Goal: Task Accomplishment & Management: Complete application form

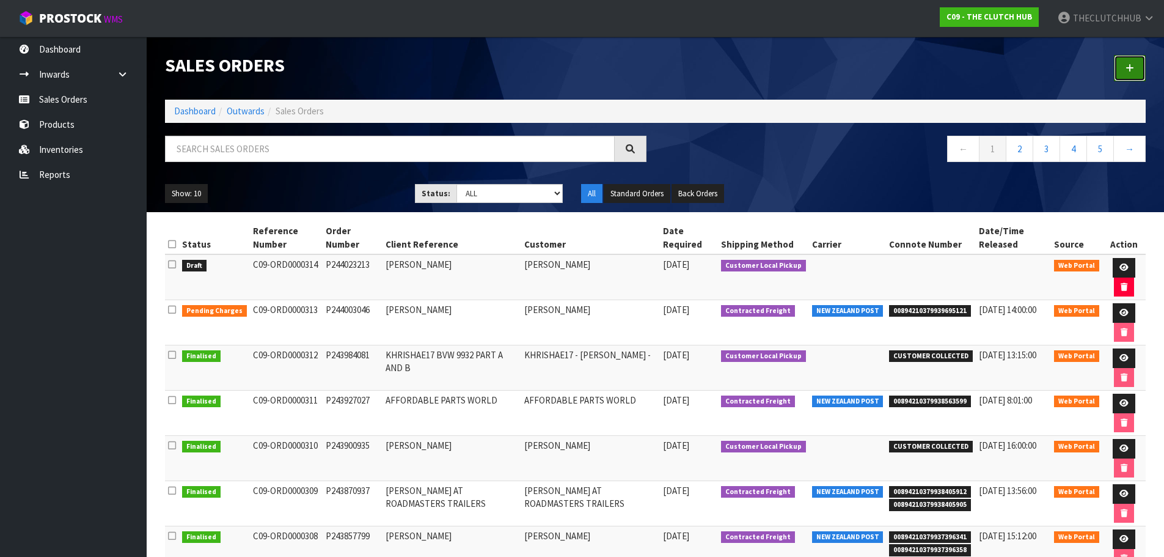
drag, startPoint x: 1130, startPoint y: 67, endPoint x: 1110, endPoint y: 56, distance: 22.4
click at [1130, 67] on icon at bounding box center [1130, 68] width 9 height 9
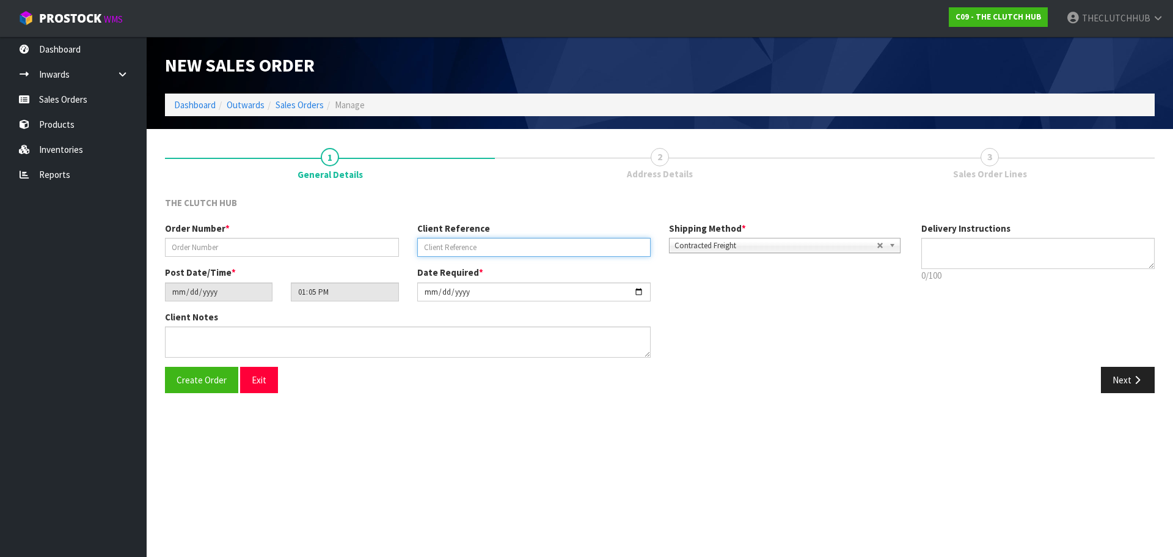
paste input "[PERSON_NAME]"
type input "[PERSON_NAME]"
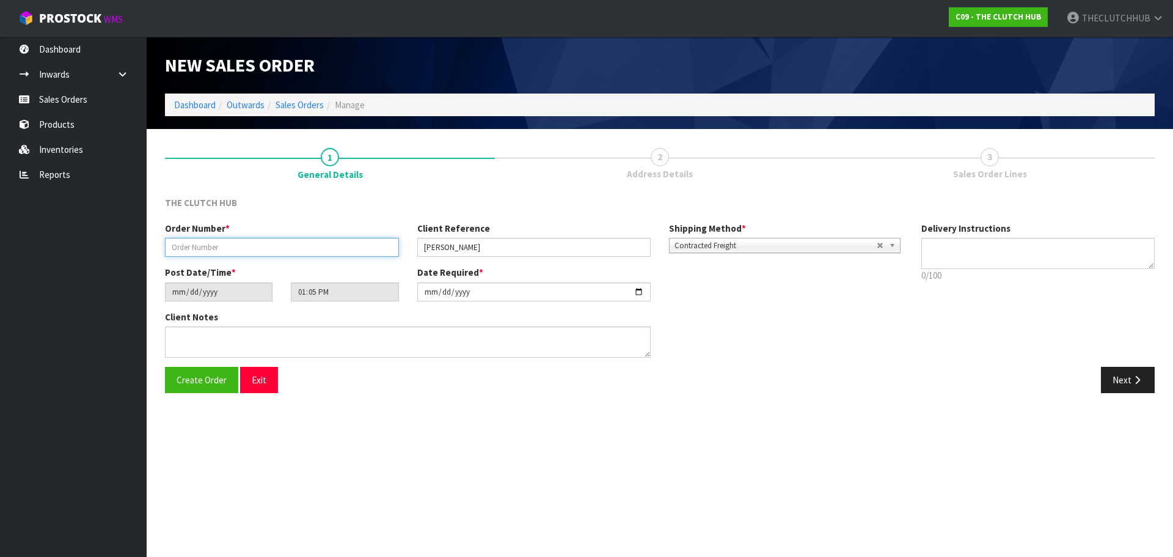
paste input "P244024690"
type input "P244024690"
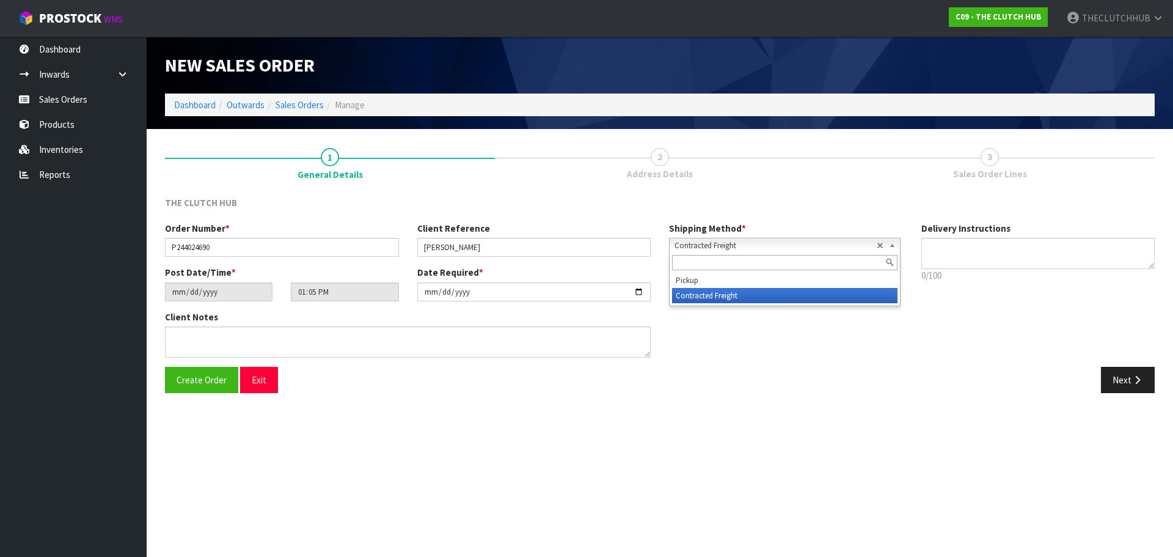
click at [787, 240] on span "Contracted Freight" at bounding box center [776, 245] width 202 height 15
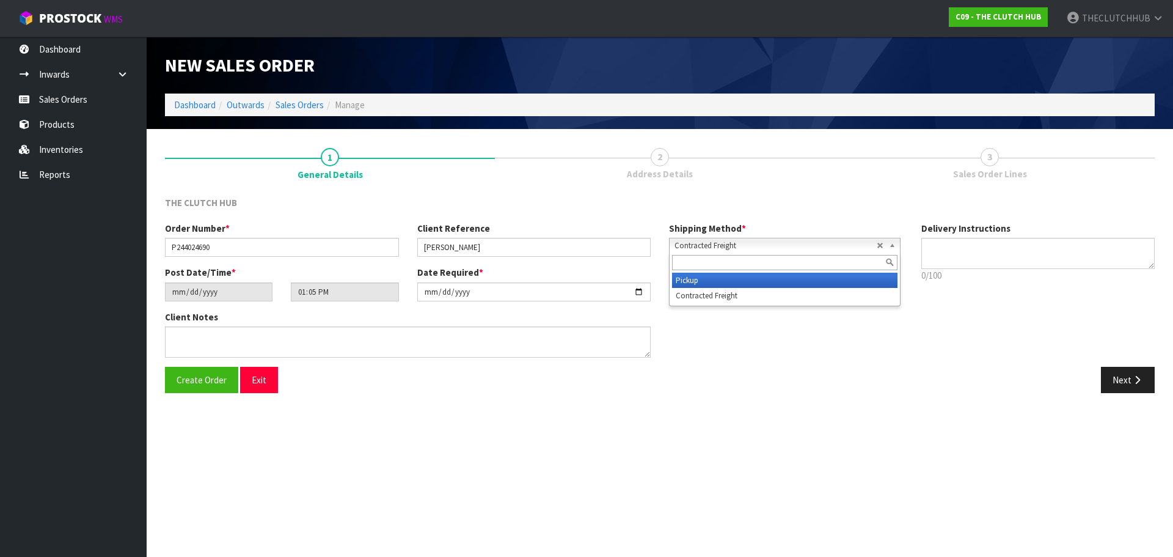
click at [724, 280] on li "Pickup" at bounding box center [785, 280] width 226 height 15
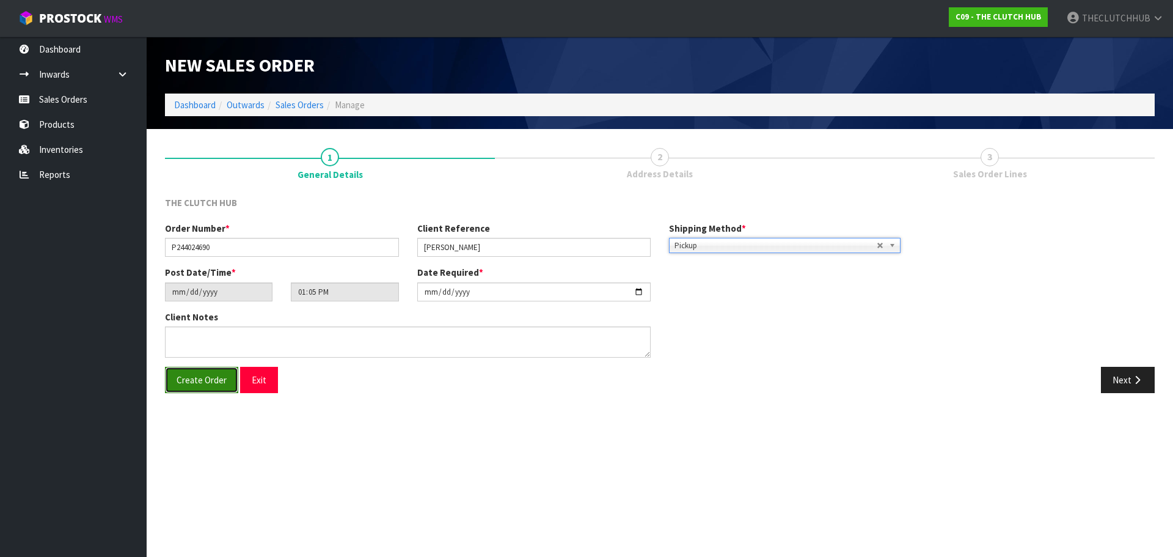
click at [199, 381] on span "Create Order" at bounding box center [202, 380] width 50 height 12
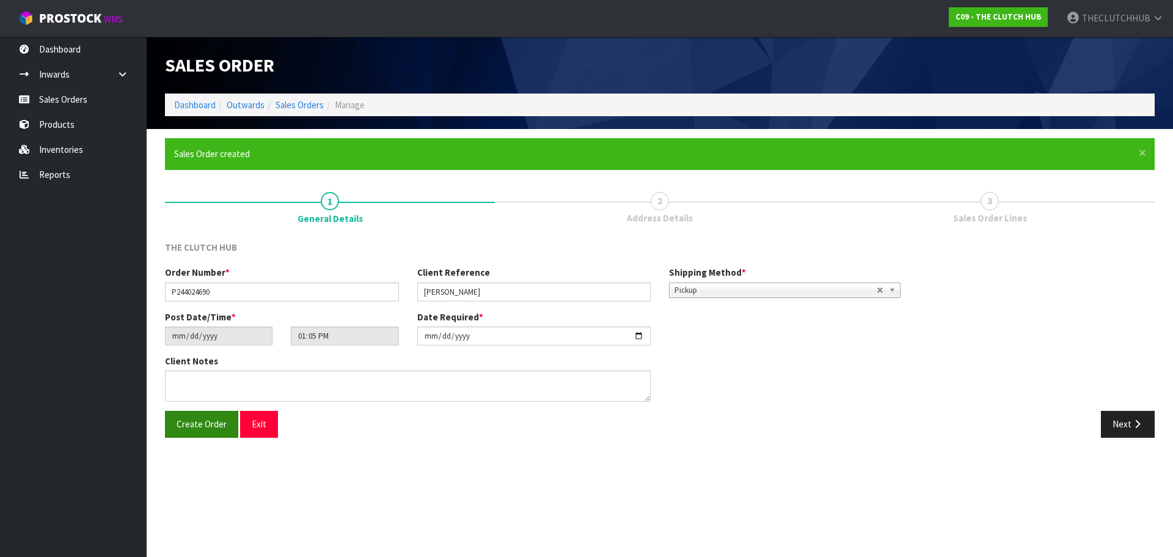
type input "15:05:00.000"
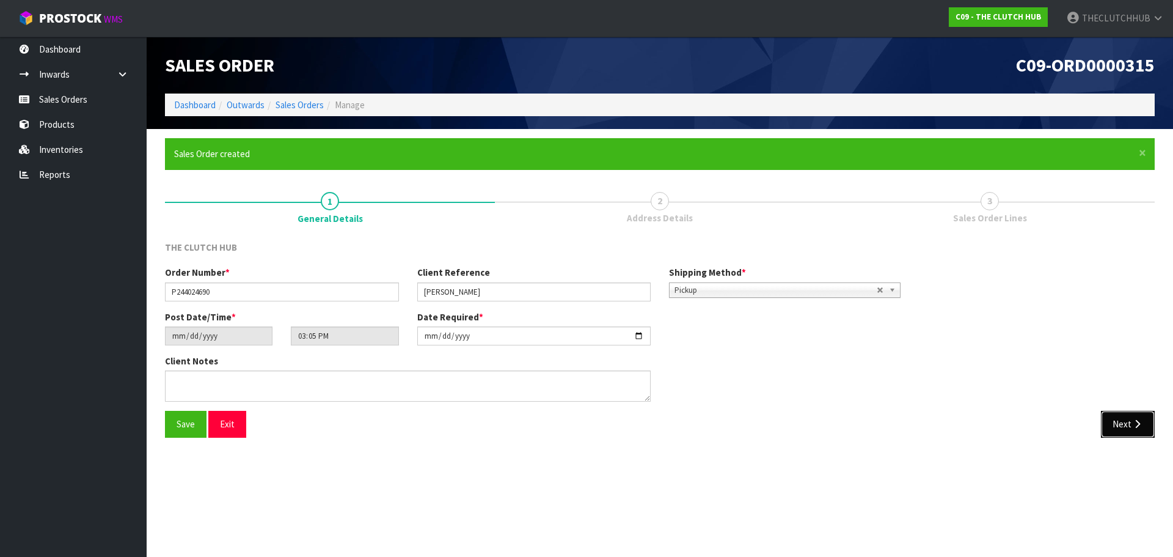
click at [1129, 424] on button "Next" at bounding box center [1128, 424] width 54 height 26
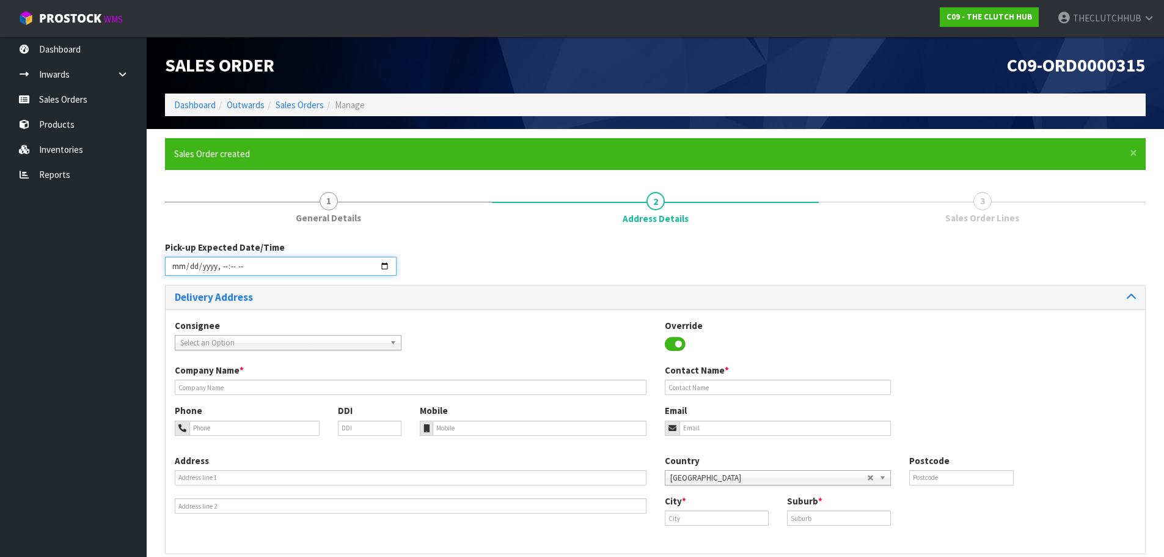
click at [394, 263] on input "datetime-local" at bounding box center [281, 266] width 232 height 19
click at [293, 265] on input "datetime-local" at bounding box center [281, 266] width 232 height 19
click at [381, 267] on input "datetime-local" at bounding box center [281, 266] width 232 height 19
type input "2025-08-15T15:00"
click at [386, 265] on input "datetime-local" at bounding box center [281, 266] width 232 height 19
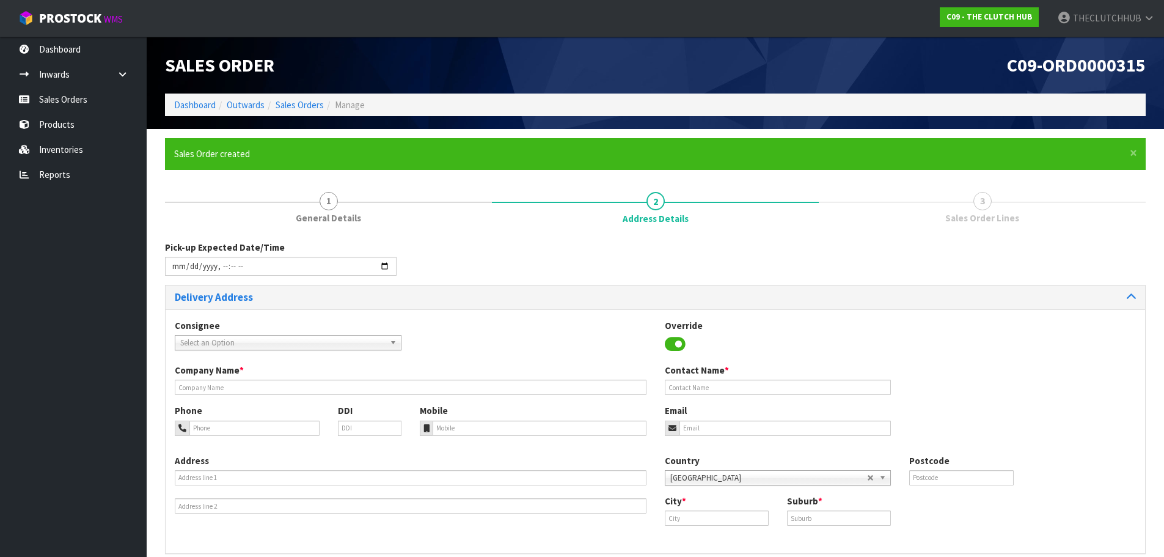
click at [488, 264] on div "Pick-up Expected Date/Time" at bounding box center [655, 263] width 999 height 44
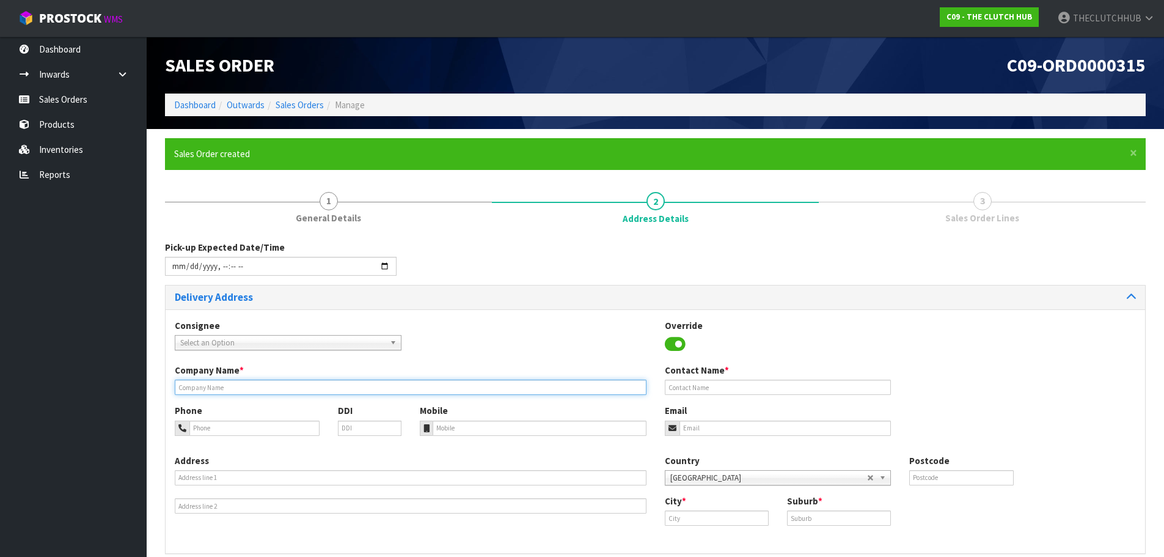
paste input "P244024690"
type input "P244024690"
drag, startPoint x: 229, startPoint y: 386, endPoint x: 109, endPoint y: 386, distance: 119.2
click at [109, 386] on body "Toggle navigation ProStock WMS C09 - THE CLUTCH HUB THECLUTCHHUB Logout Dashboa…" at bounding box center [582, 278] width 1164 height 557
drag, startPoint x: 207, startPoint y: 380, endPoint x: 183, endPoint y: 387, distance: 24.5
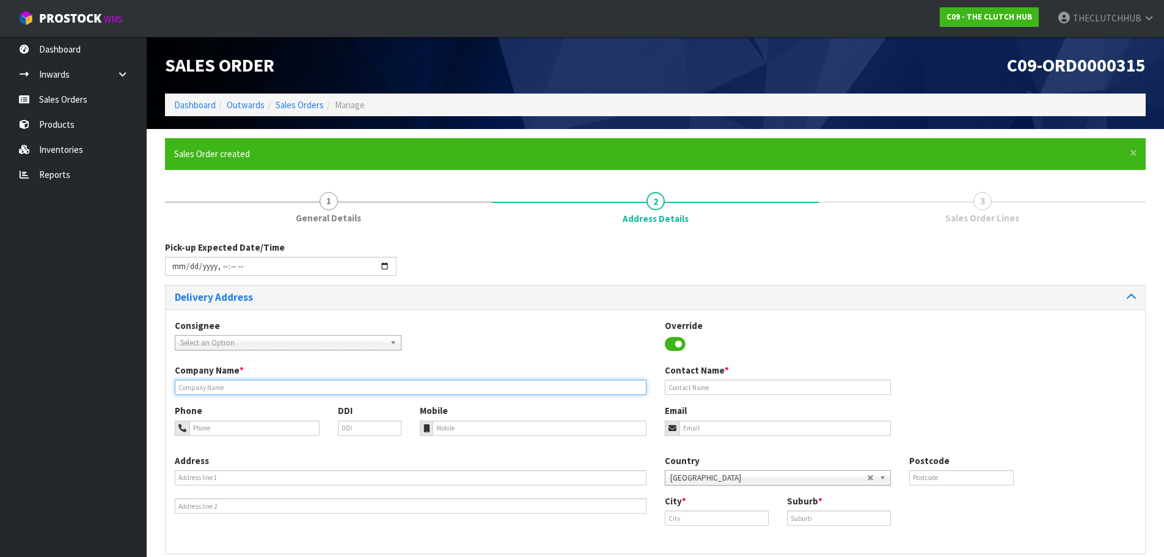
click at [183, 387] on input "text" at bounding box center [411, 387] width 472 height 15
paste input "[PERSON_NAME] 0212645998"
type input "[PERSON_NAME] 0212645998"
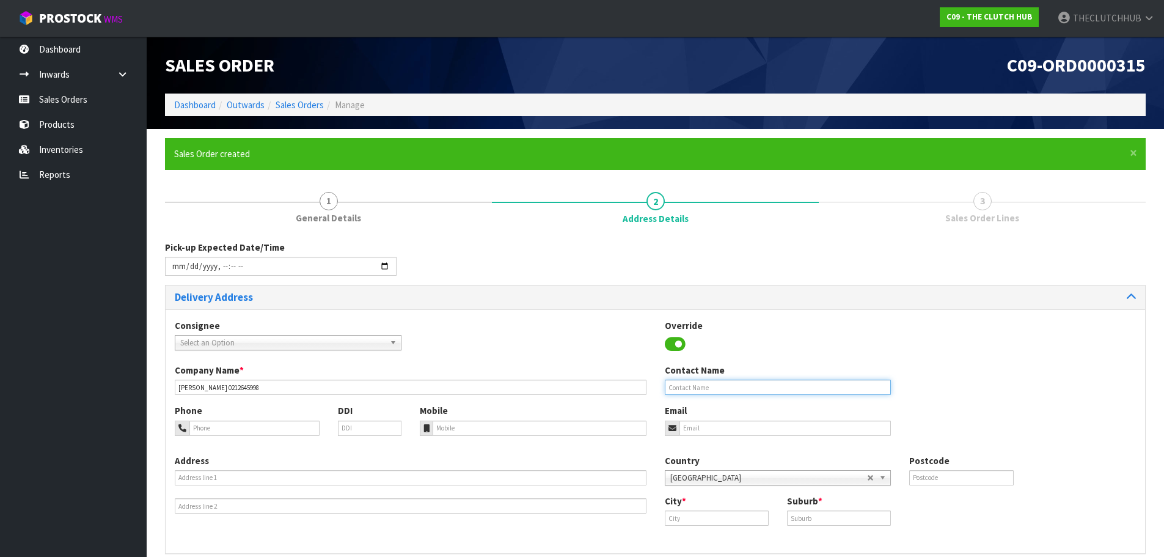
click at [686, 386] on input "text" at bounding box center [778, 387] width 227 height 15
paste input "[PERSON_NAME] 0212645998"
type input "[PERSON_NAME] 0212645998"
paste input "woonder4@gmail.com"
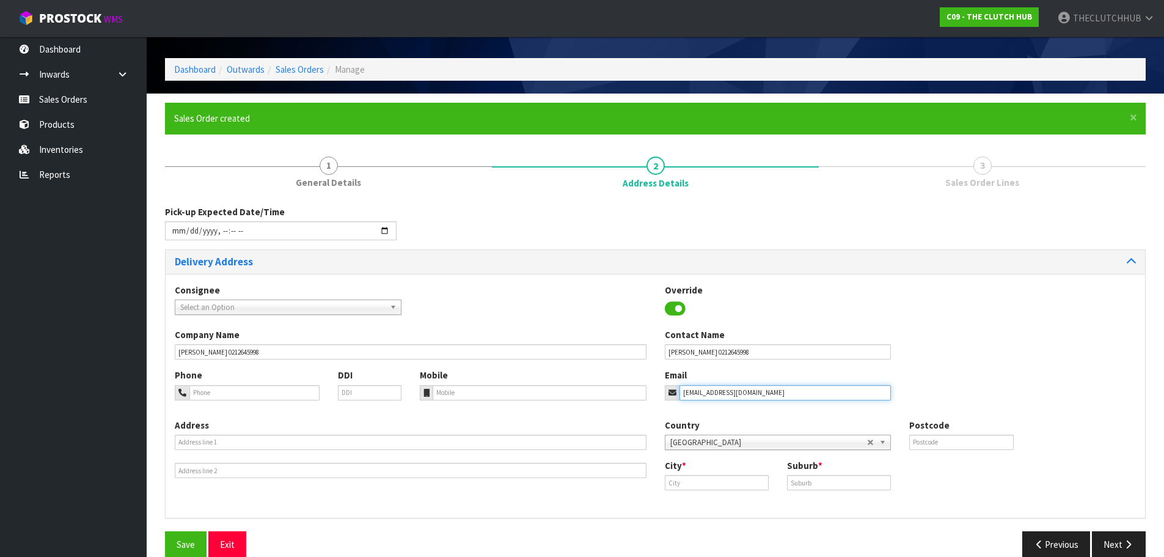
scroll to position [55, 0]
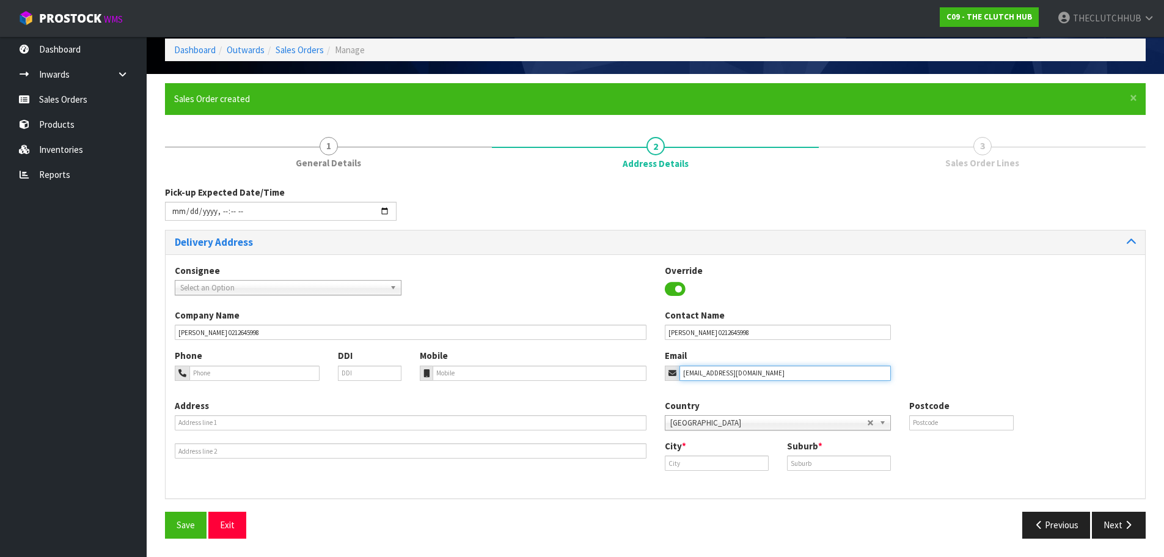
type input "woonder4@gmail.com"
click at [690, 462] on input "text" at bounding box center [717, 462] width 104 height 15
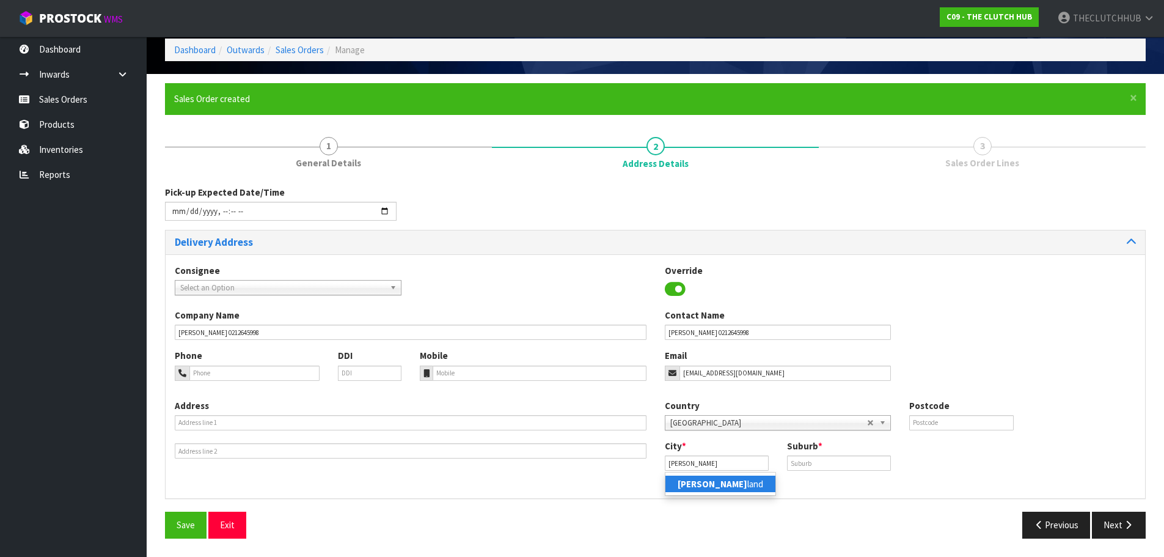
click at [702, 480] on link "Auck land" at bounding box center [721, 483] width 110 height 17
type input "Auckland"
click at [796, 461] on input "text" at bounding box center [839, 462] width 104 height 15
type input "AUCKLAND"
click at [193, 521] on span "Save" at bounding box center [186, 525] width 18 height 12
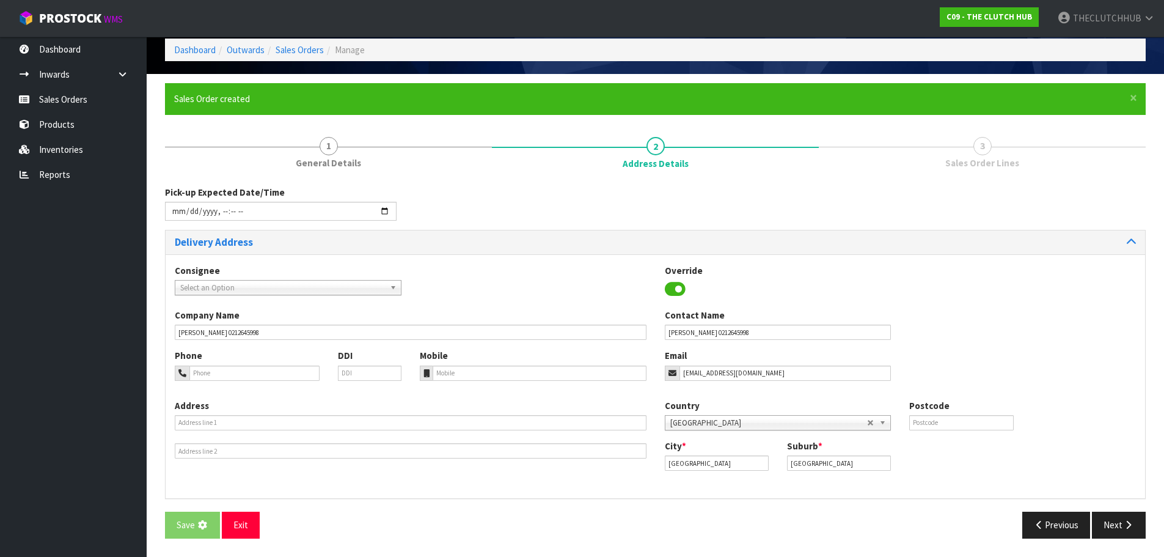
scroll to position [0, 0]
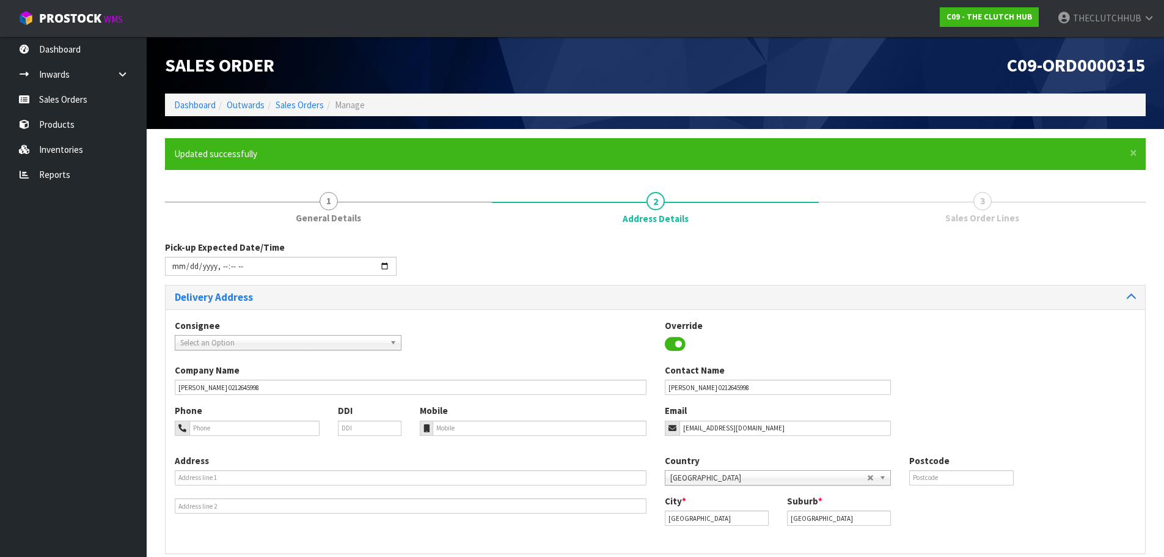
type input "2025-08-15T17:00"
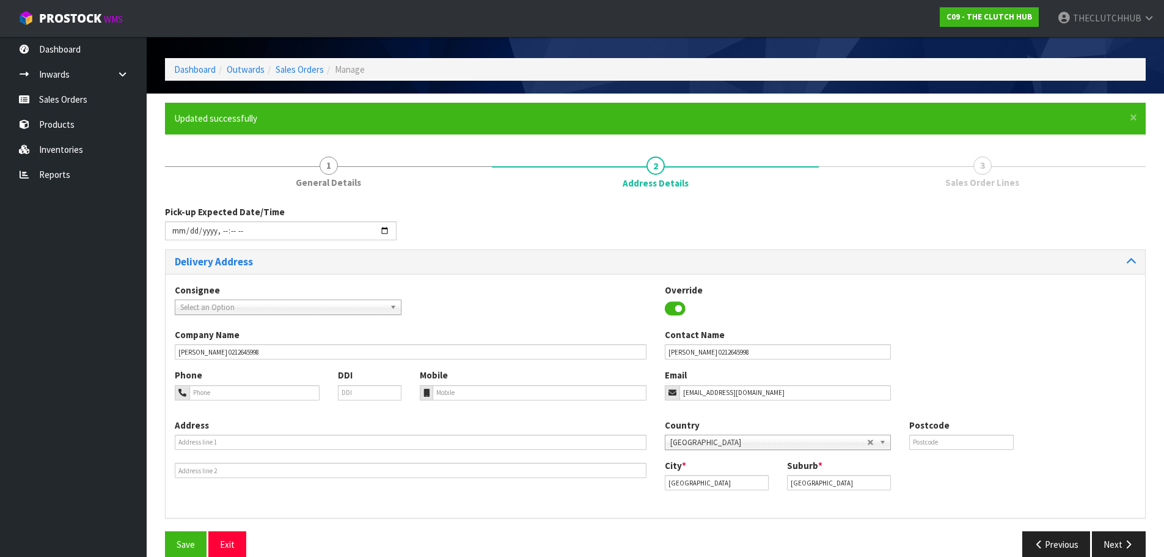
scroll to position [55, 0]
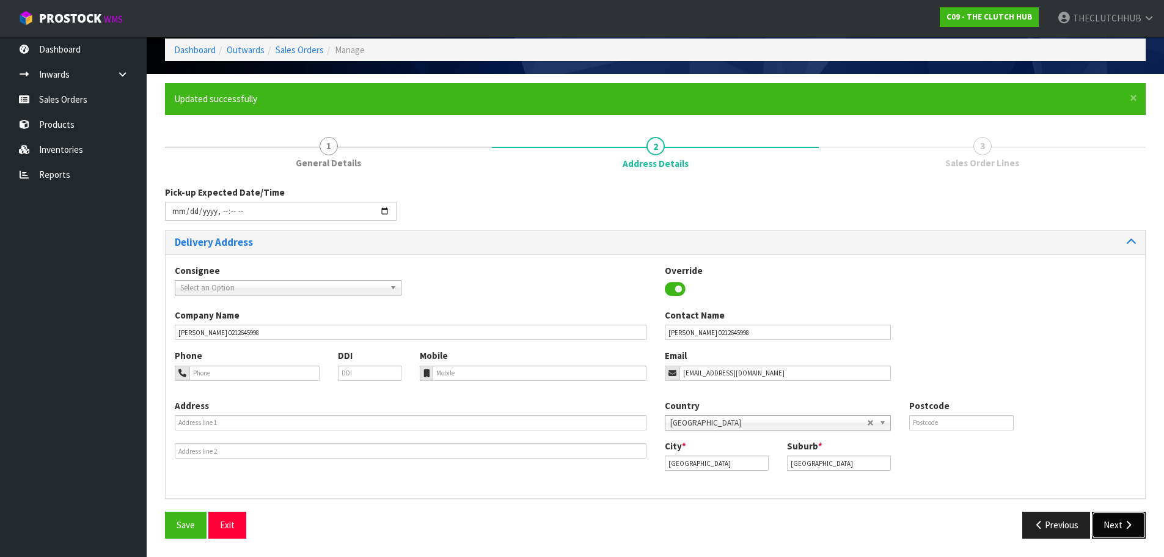
click at [1116, 528] on button "Next" at bounding box center [1119, 525] width 54 height 26
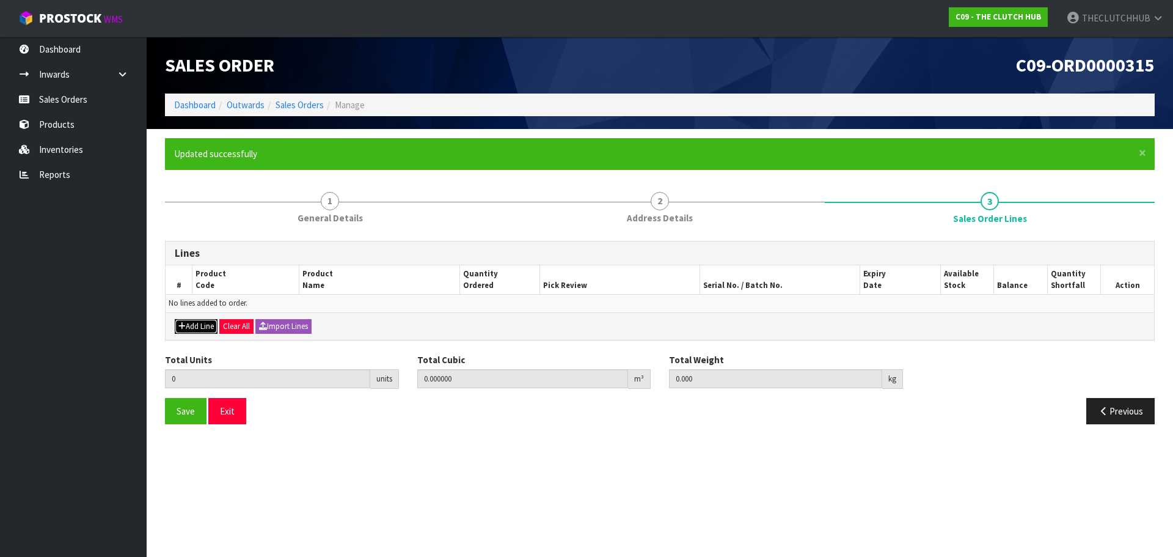
click at [202, 329] on button "Add Line" at bounding box center [196, 326] width 43 height 15
type input "0"
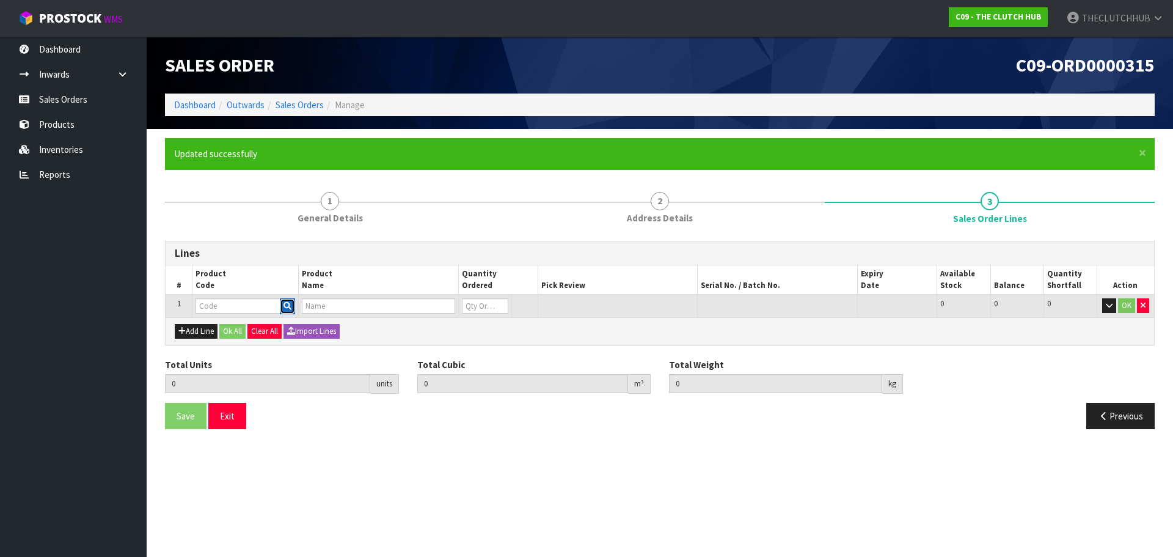
click at [282, 306] on button "button" at bounding box center [287, 306] width 15 height 16
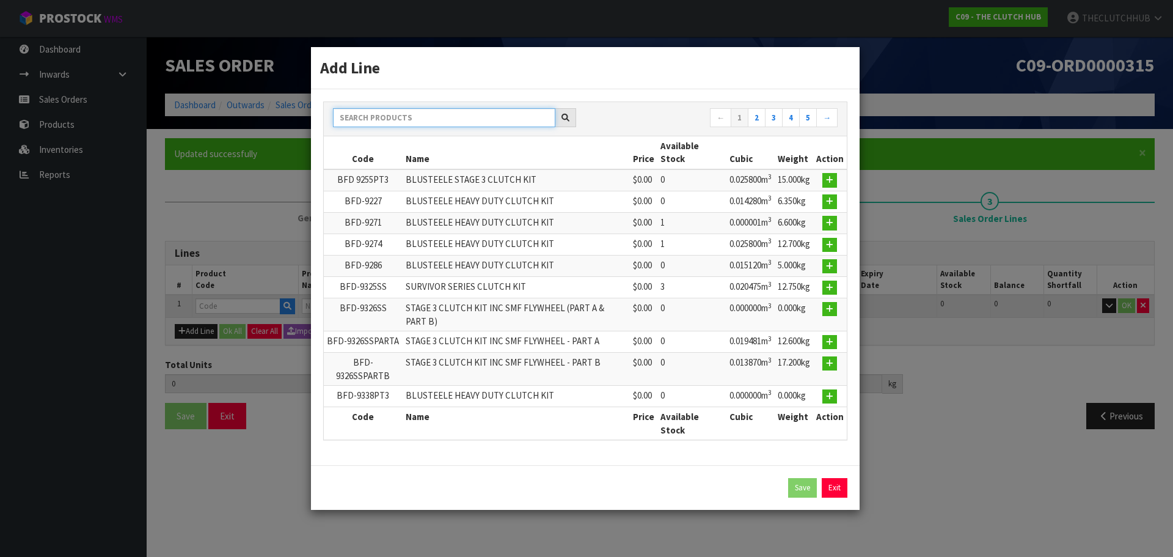
click at [373, 114] on input "text" at bounding box center [444, 117] width 222 height 19
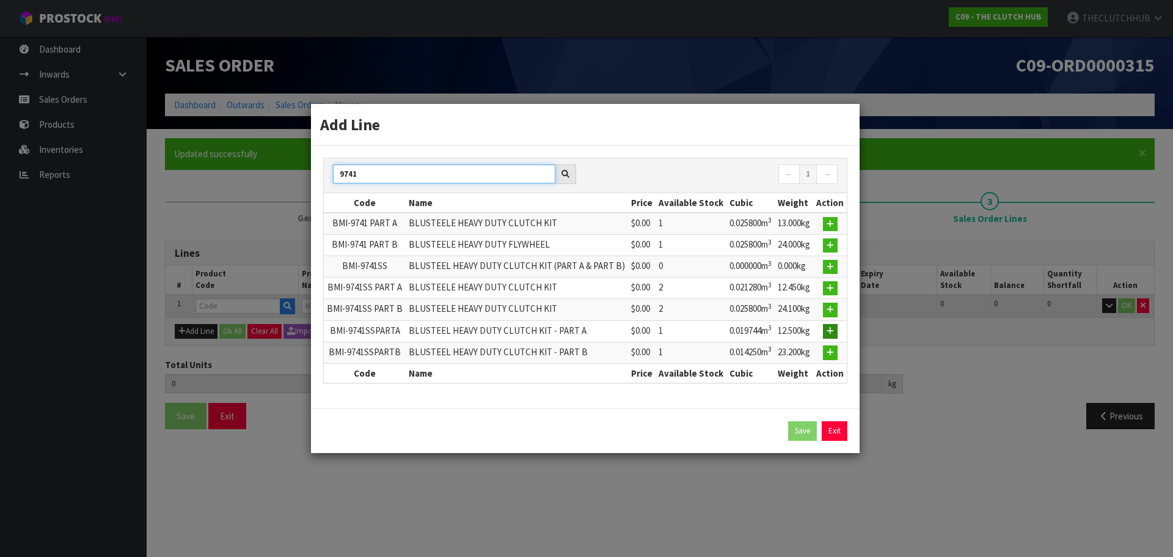
type input "9741"
click at [832, 331] on icon "button" at bounding box center [830, 331] width 7 height 8
type input "0.000000"
type input "0.000"
type input "BMI-9741SSPARTA"
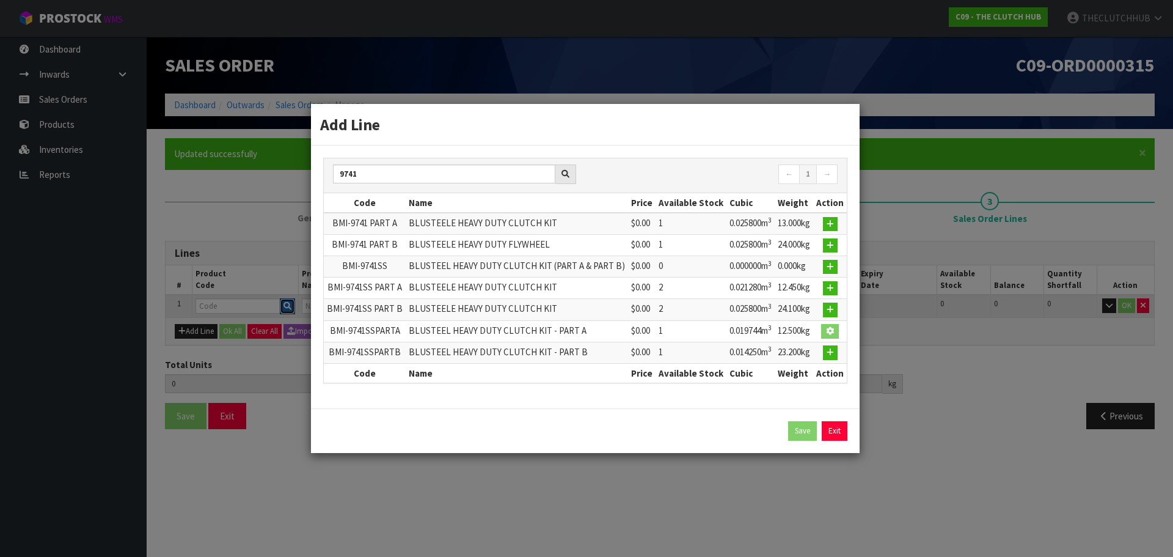
type input "BLUSTEEL HEAVY DUTY CLUTCH KIT - PART A"
type input "0"
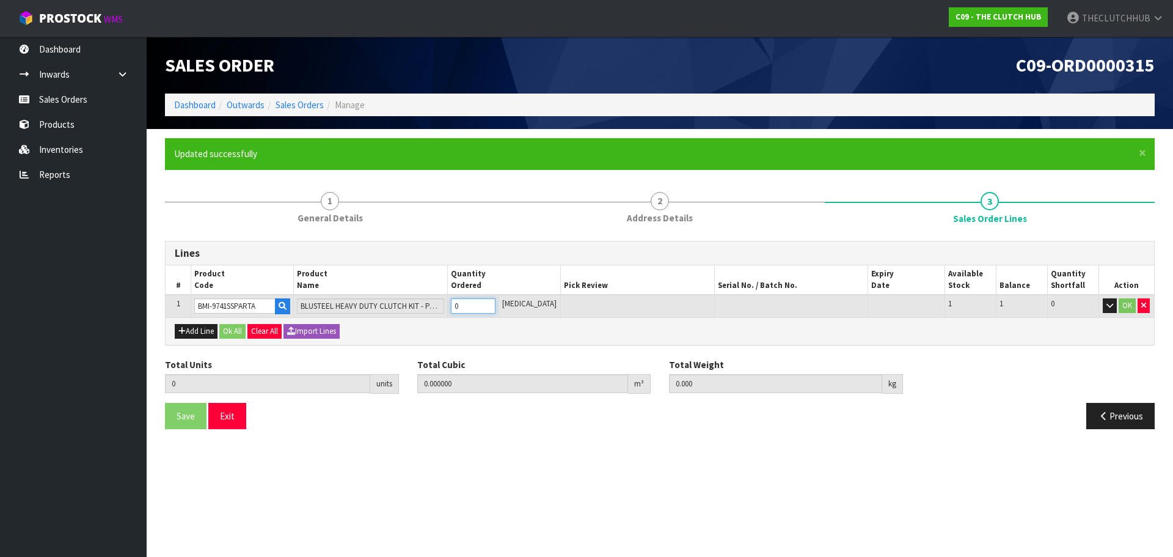
type input "1"
type input "0.019744"
type input "12.5"
type input "1"
type input "2"
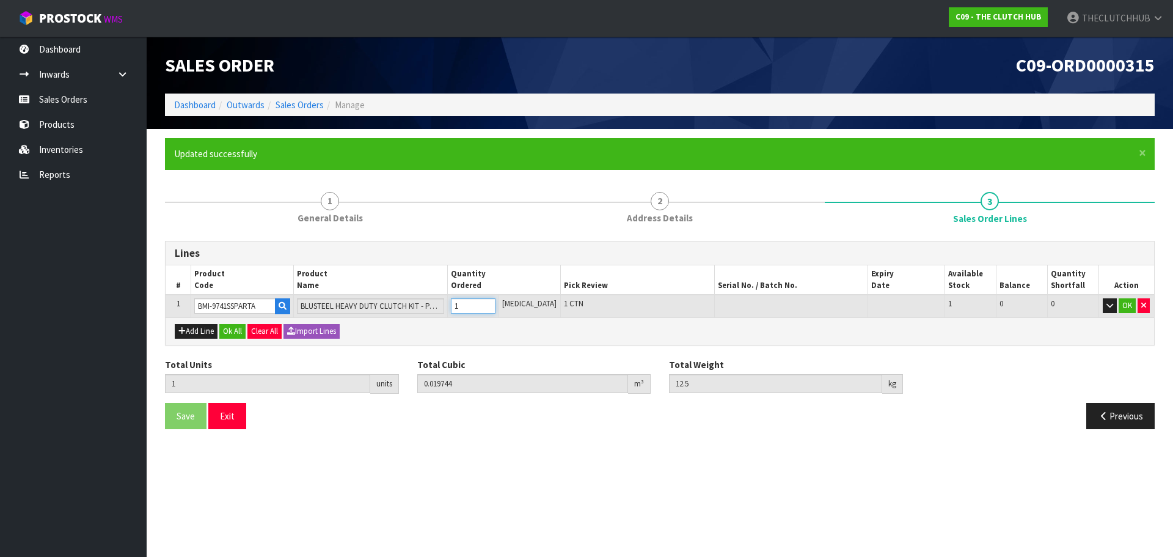
type input "0.039488"
type input "25"
type input "2"
type input "3"
type input "0.059232"
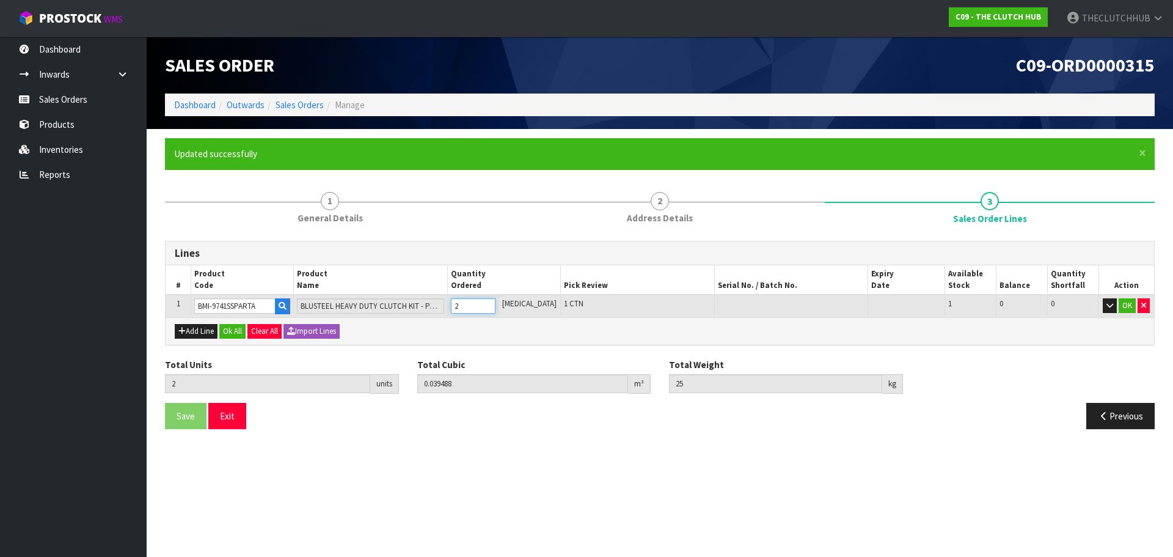
type input "37.5"
type input "3"
type input "4"
type input "0.078976"
type input "50"
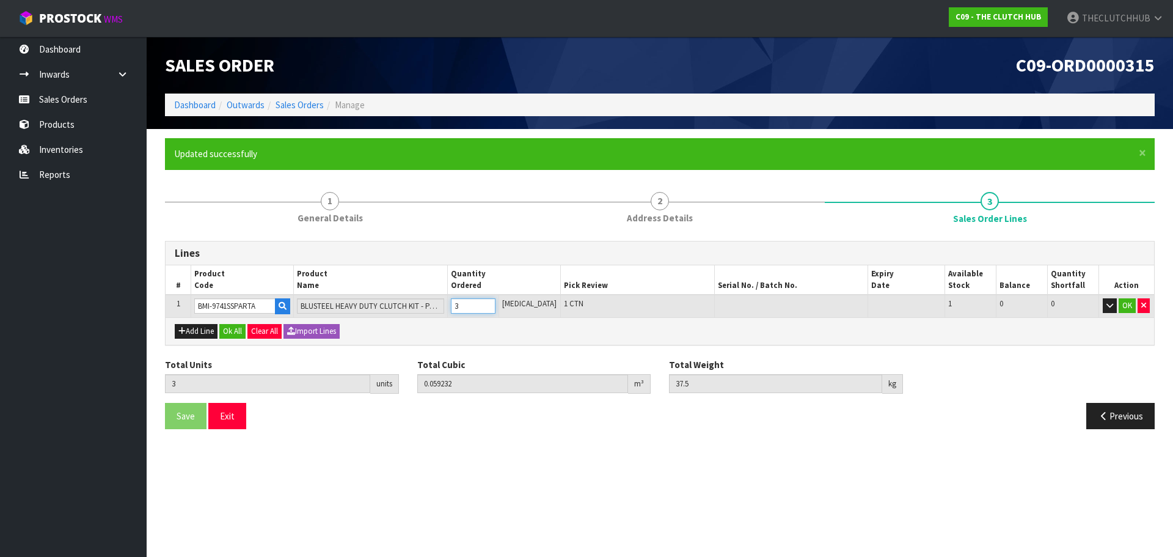
type input "4"
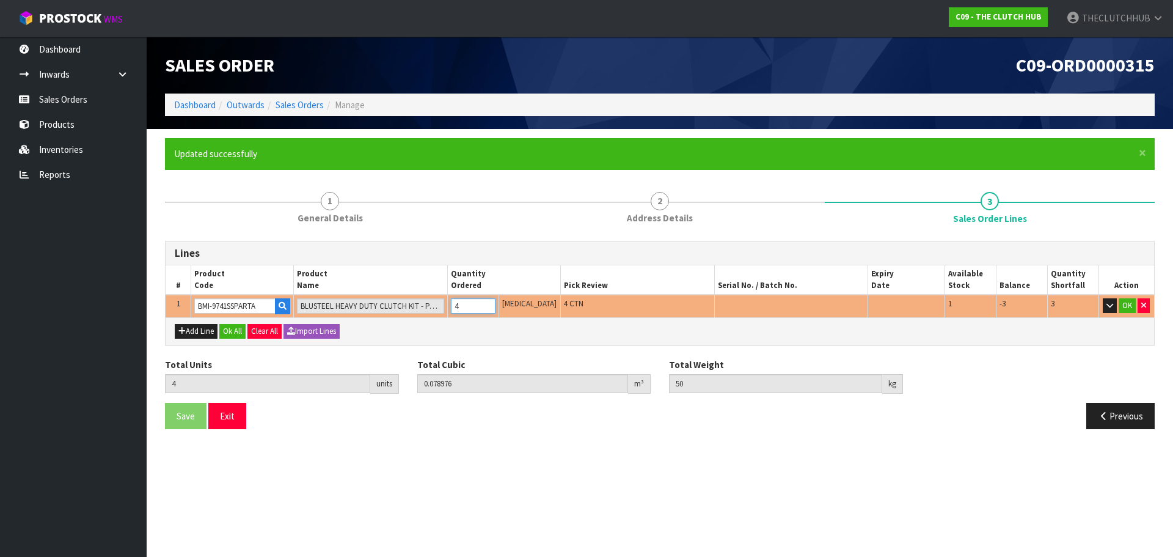
type input "5"
type input "0.09872"
type input "62.5"
type input "5"
type input "6"
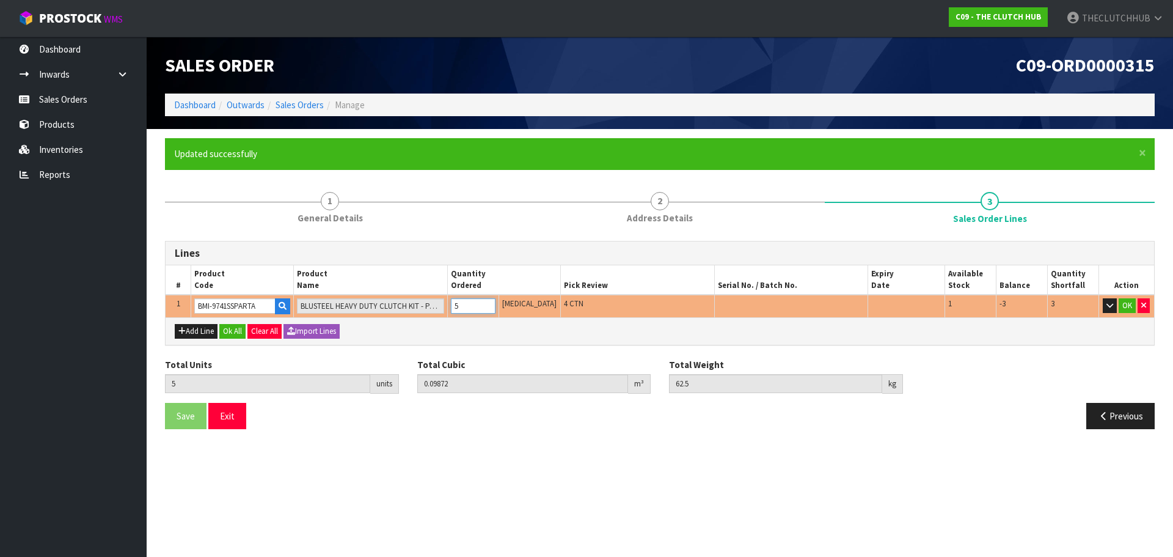
type input "0.118464"
type input "75"
type input "6"
type input "7"
type input "0.138208"
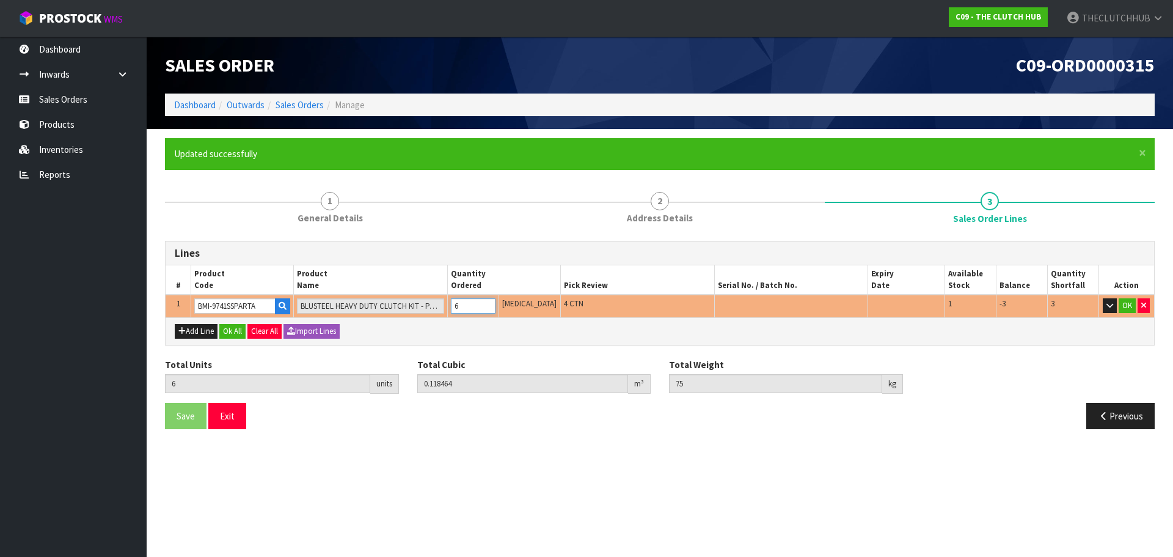
type input "87.5"
type input "7"
click at [496, 303] on input "7" at bounding box center [473, 305] width 45 height 15
type input "6"
type input "0.118464"
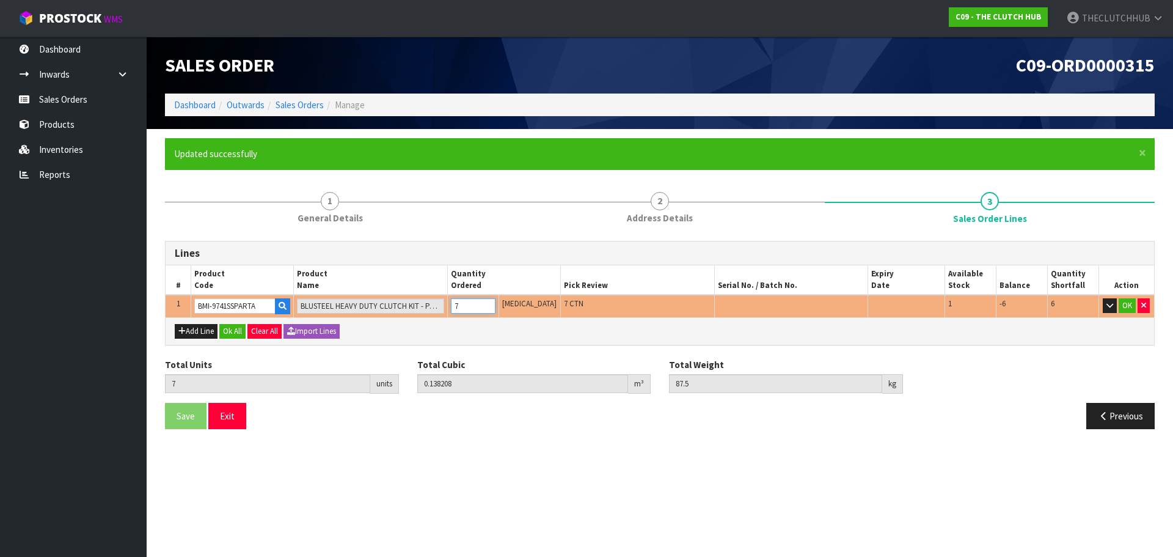
type input "75"
type input "6"
click at [496, 310] on input "6" at bounding box center [473, 305] width 45 height 15
type input "5"
type input "0.09872"
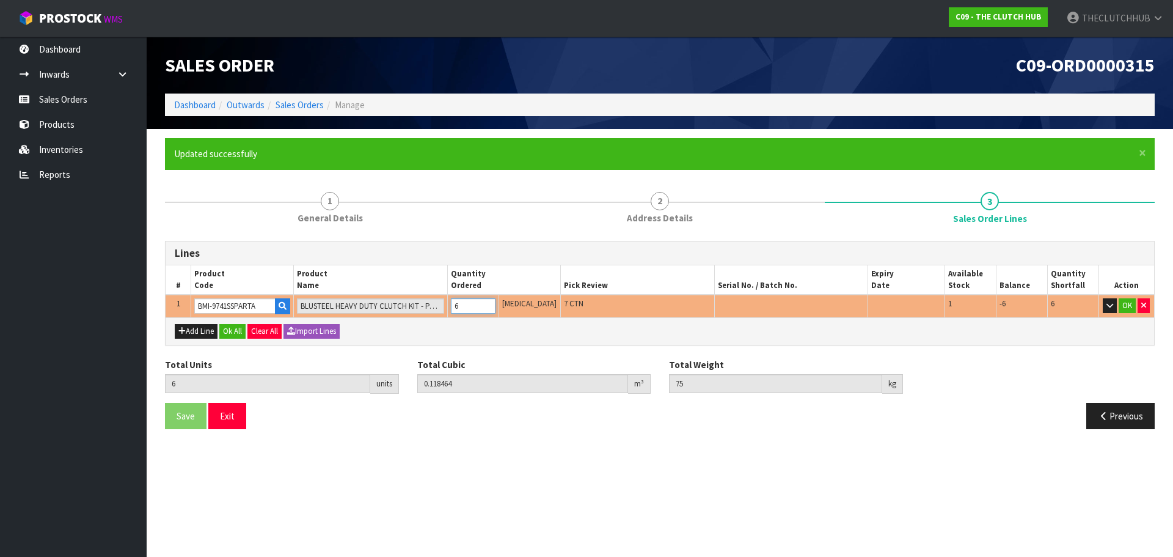
type input "62.5"
type input "5"
click at [496, 310] on input "5" at bounding box center [473, 305] width 45 height 15
type input "4"
type input "0.078976"
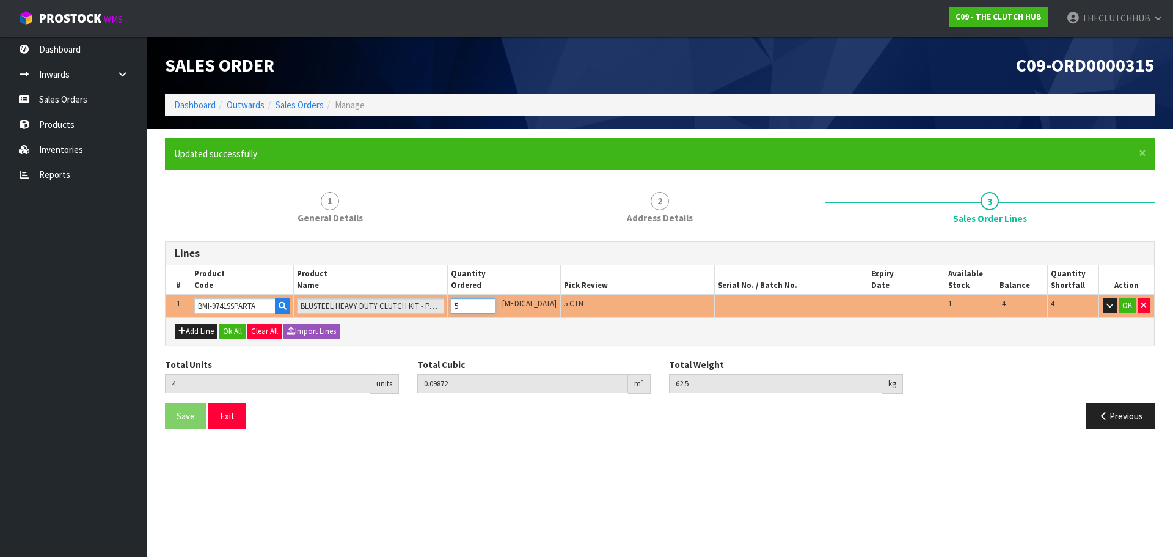
type input "50"
type input "4"
click at [496, 310] on input "4" at bounding box center [473, 305] width 45 height 15
type input "3"
type input "0.059232"
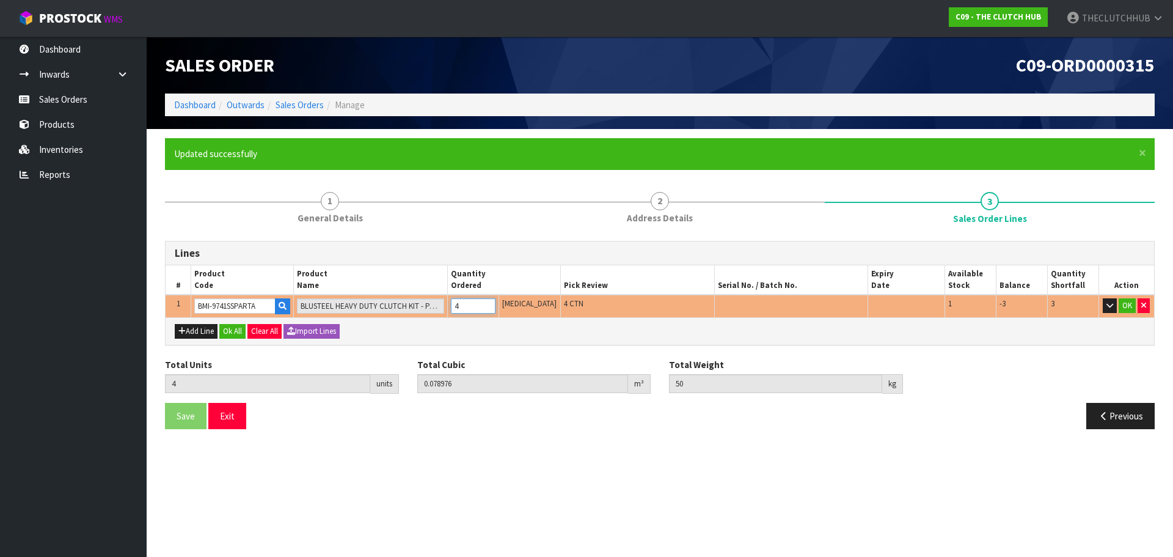
type input "37.5"
type input "3"
click at [496, 310] on input "3" at bounding box center [473, 305] width 45 height 15
type input "2"
type input "0.039488"
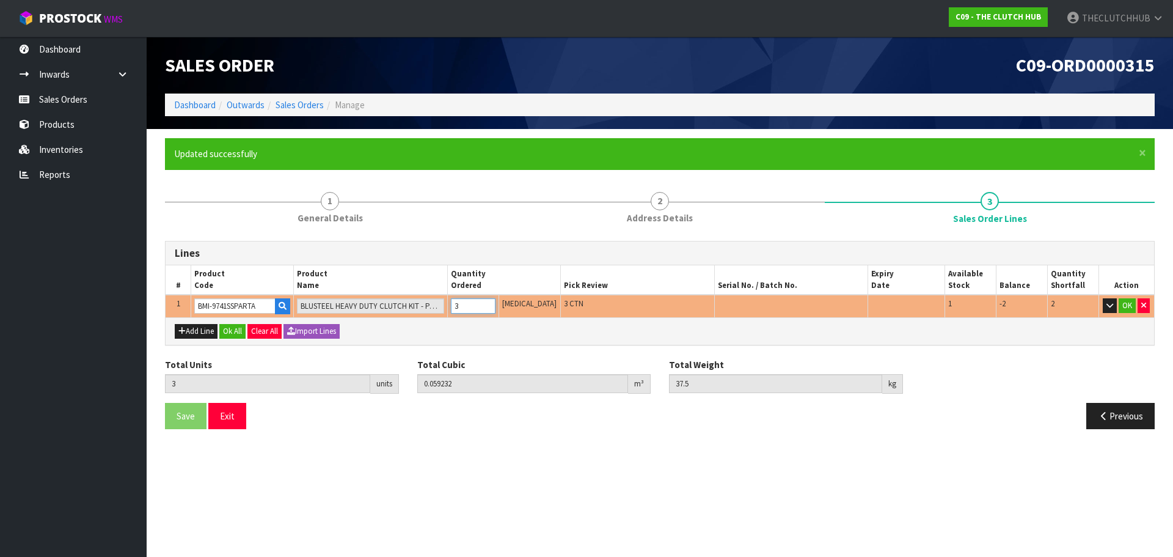
type input "25"
type input "2"
click at [496, 310] on input "2" at bounding box center [473, 305] width 45 height 15
type input "1"
type input "0.019744"
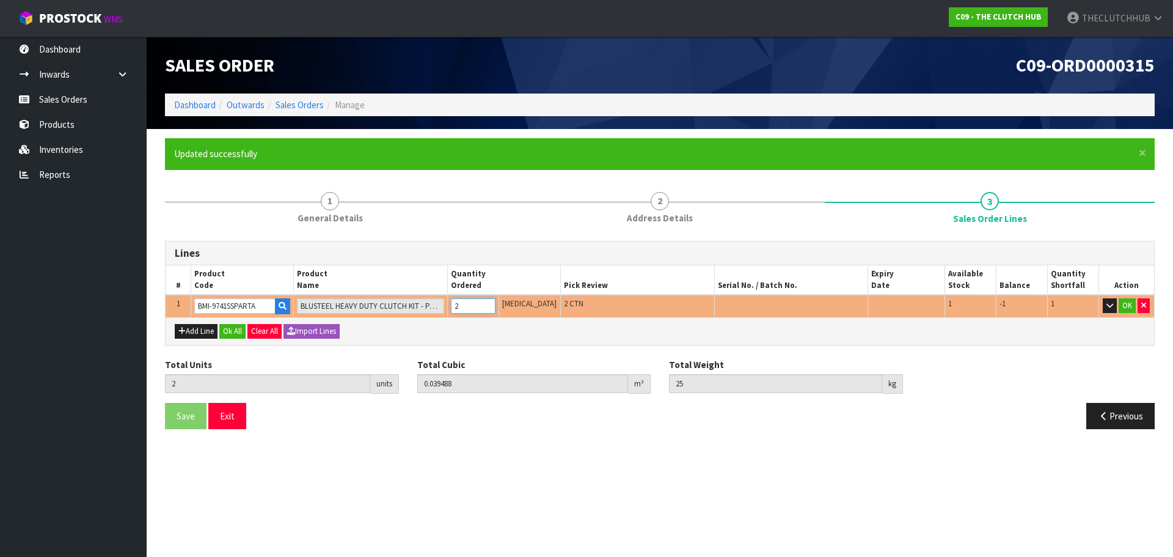
type input "12.5"
type input "1"
click at [496, 310] on input "1" at bounding box center [473, 305] width 45 height 15
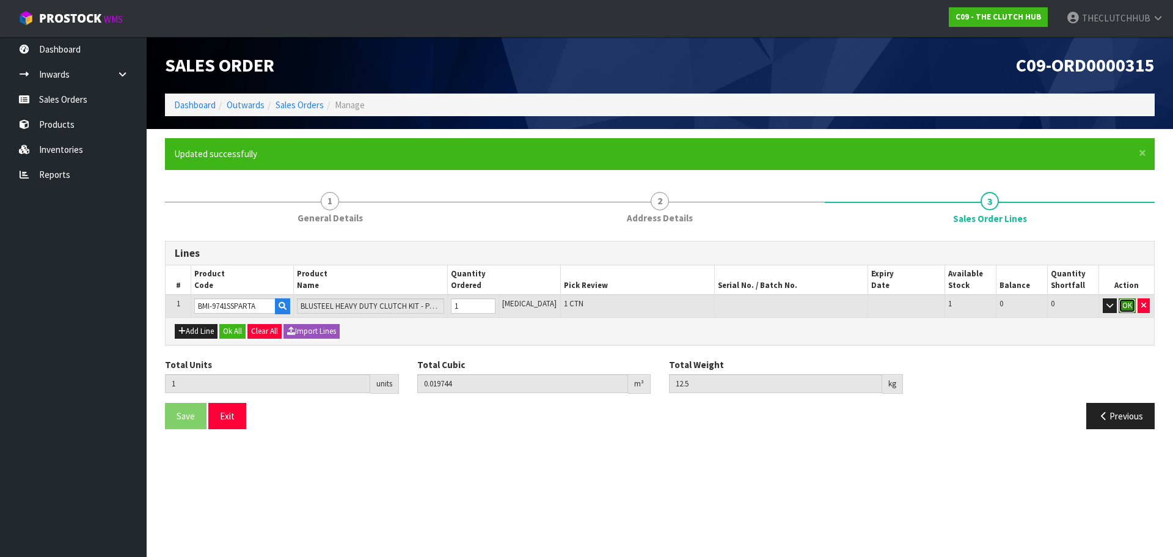
click at [1121, 304] on button "OK" at bounding box center [1127, 305] width 17 height 15
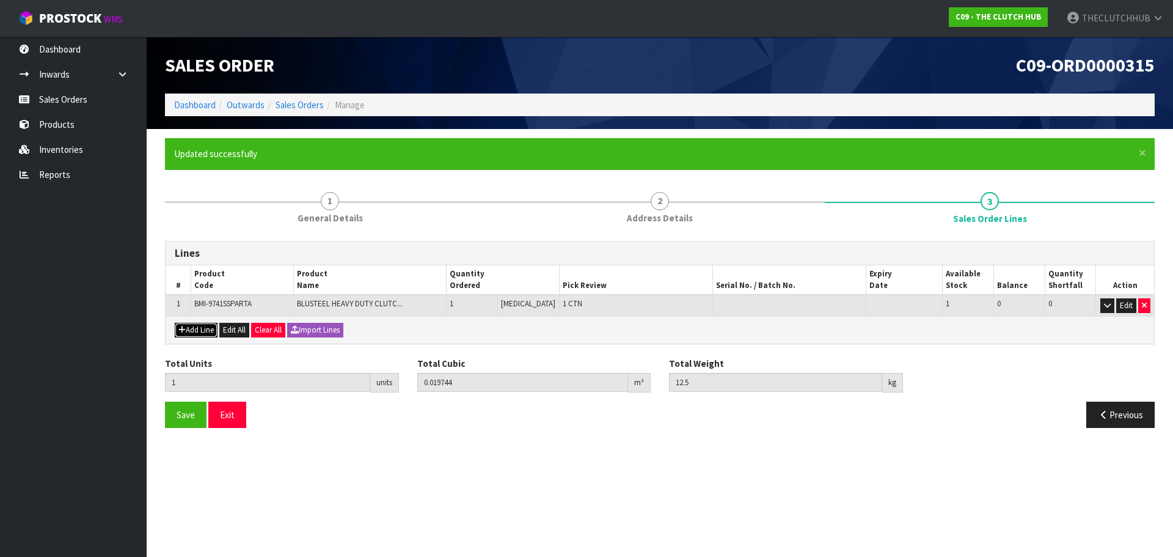
click at [195, 329] on button "Add Line" at bounding box center [196, 330] width 43 height 15
type input "0"
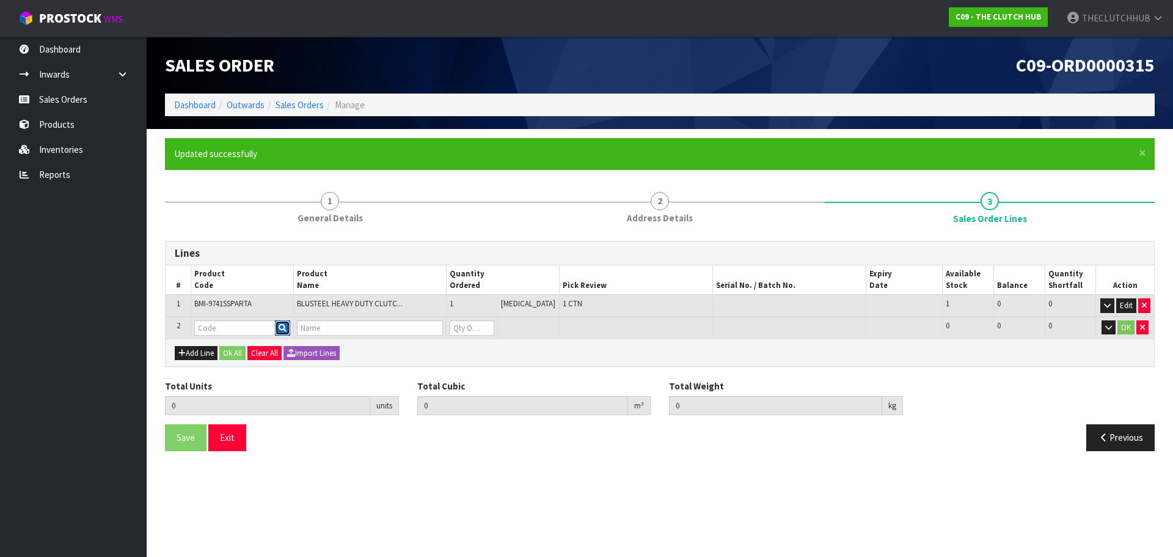
click at [290, 331] on button "button" at bounding box center [282, 328] width 15 height 16
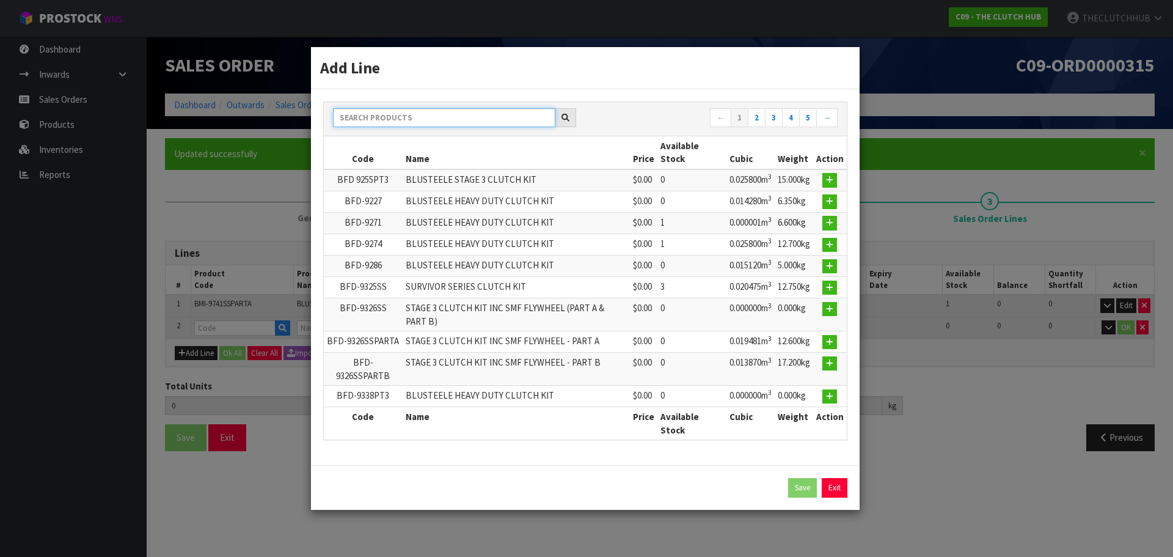
click at [421, 122] on input "text" at bounding box center [444, 117] width 222 height 19
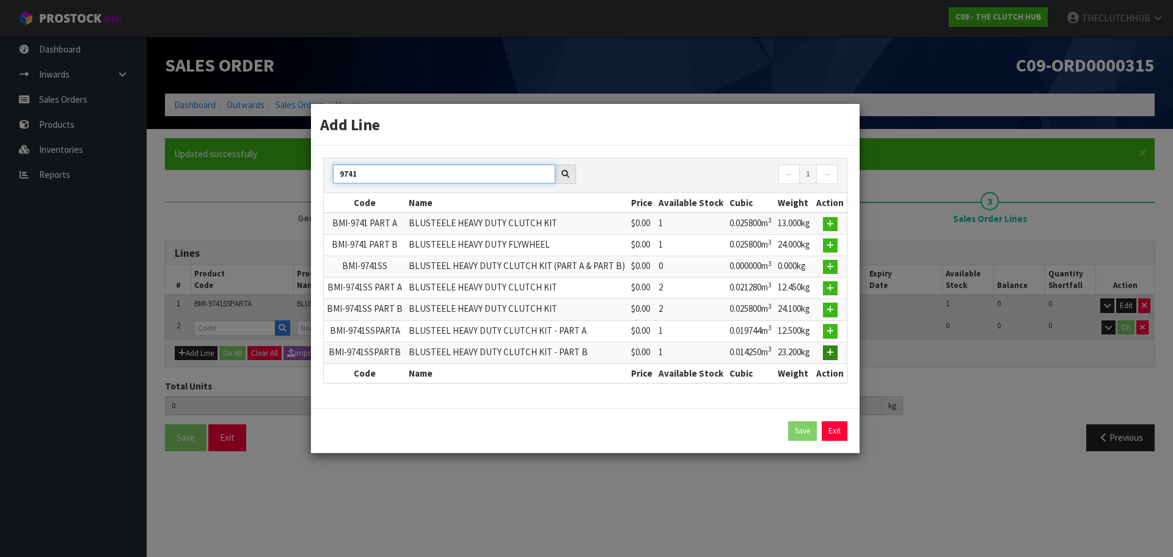
type input "9741"
click at [832, 353] on icon "button" at bounding box center [830, 352] width 7 height 8
type input "1"
type input "0.019744"
type input "12.5"
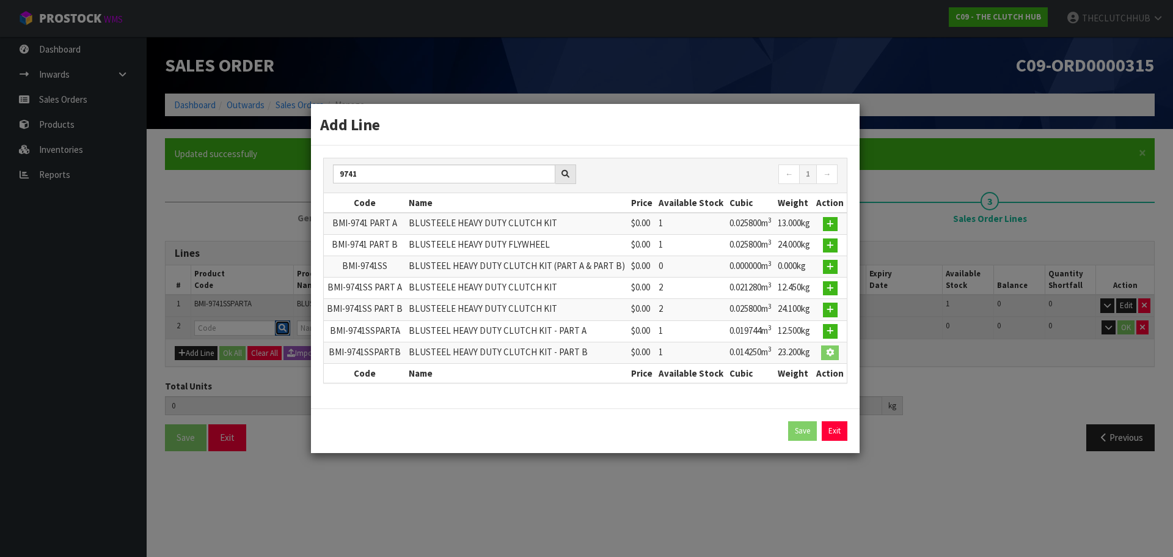
type input "BMI-9741SSPARTB"
type input "BLUSTEEL HEAVY DUTY CLUTCH KIT - PART B"
type input "0"
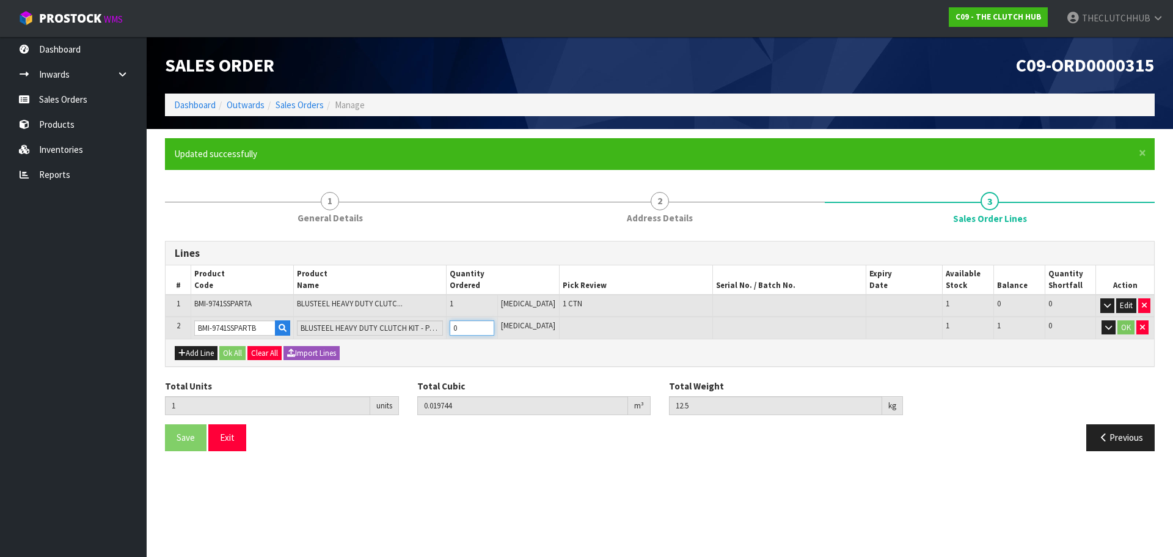
drag, startPoint x: 475, startPoint y: 326, endPoint x: 464, endPoint y: 328, distance: 11.3
click at [464, 328] on input "0" at bounding box center [472, 327] width 45 height 15
type input "2"
type input "0.033994"
type input "35.7"
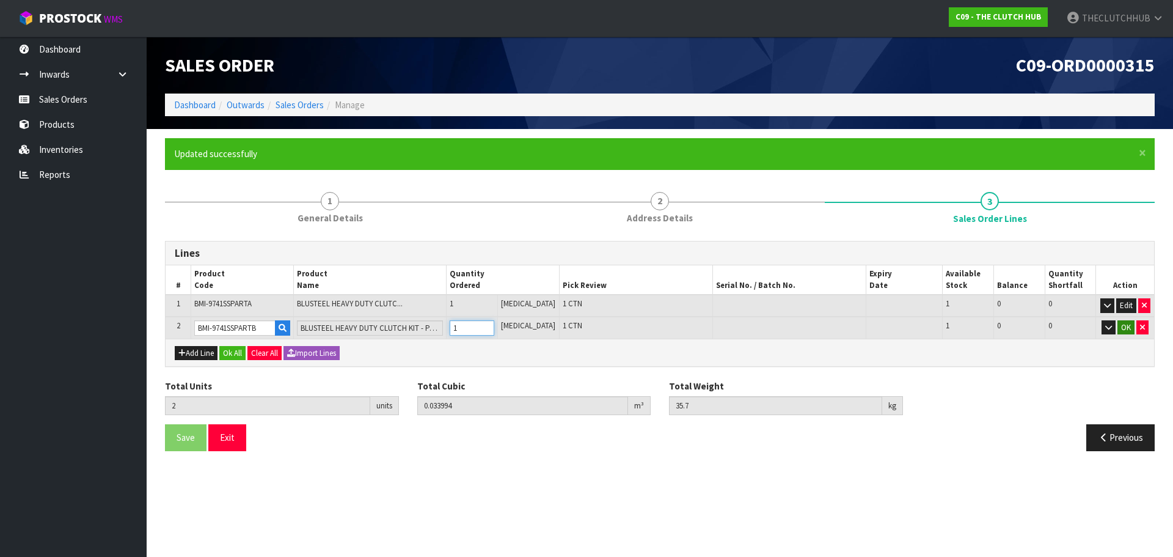
type input "1"
click at [1123, 332] on button "OK" at bounding box center [1126, 327] width 17 height 15
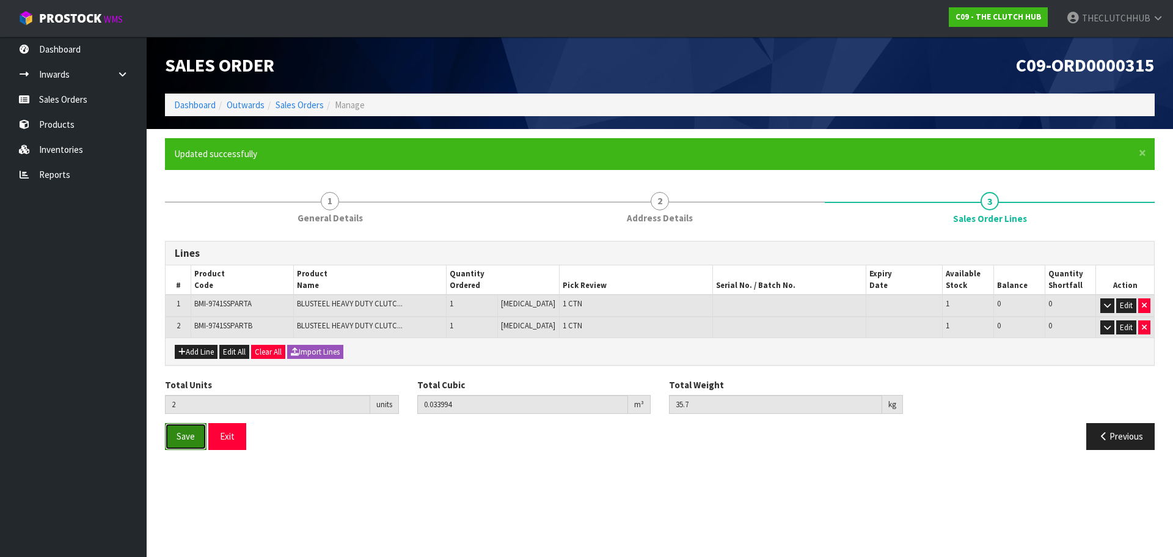
click at [185, 441] on span "Save" at bounding box center [186, 436] width 18 height 12
click at [171, 435] on button "Save" at bounding box center [186, 436] width 42 height 26
click at [241, 447] on button "Exit" at bounding box center [227, 436] width 38 height 26
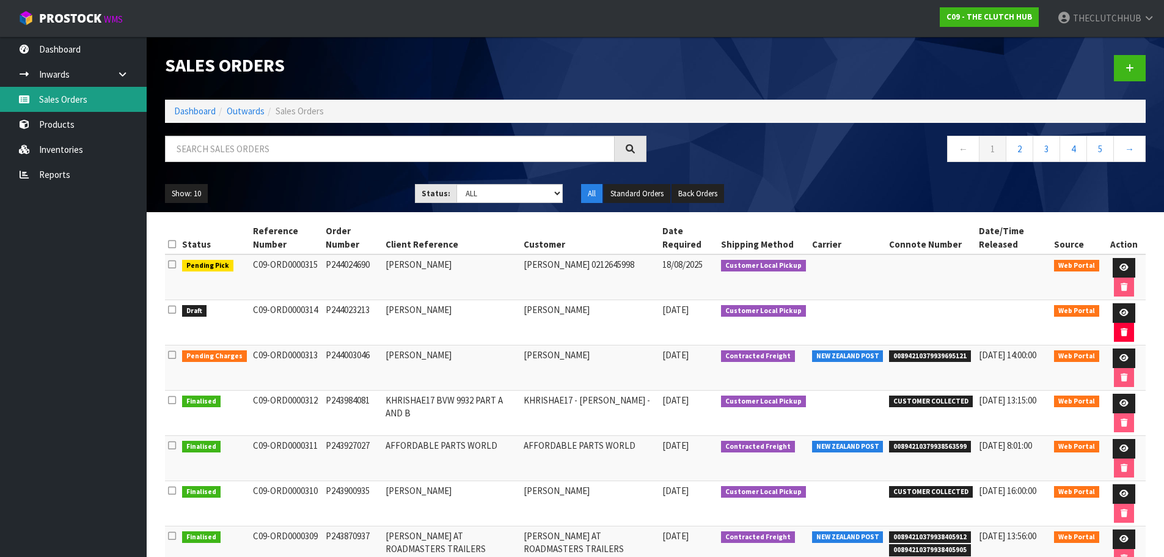
click at [75, 101] on link "Sales Orders" at bounding box center [73, 99] width 147 height 25
drag, startPoint x: 314, startPoint y: 309, endPoint x: 248, endPoint y: 309, distance: 66.6
click at [250, 309] on td "C09-ORD0000314" at bounding box center [286, 322] width 73 height 45
click at [60, 102] on link "Sales Orders" at bounding box center [73, 99] width 147 height 25
